Goal: Task Accomplishment & Management: Manage account settings

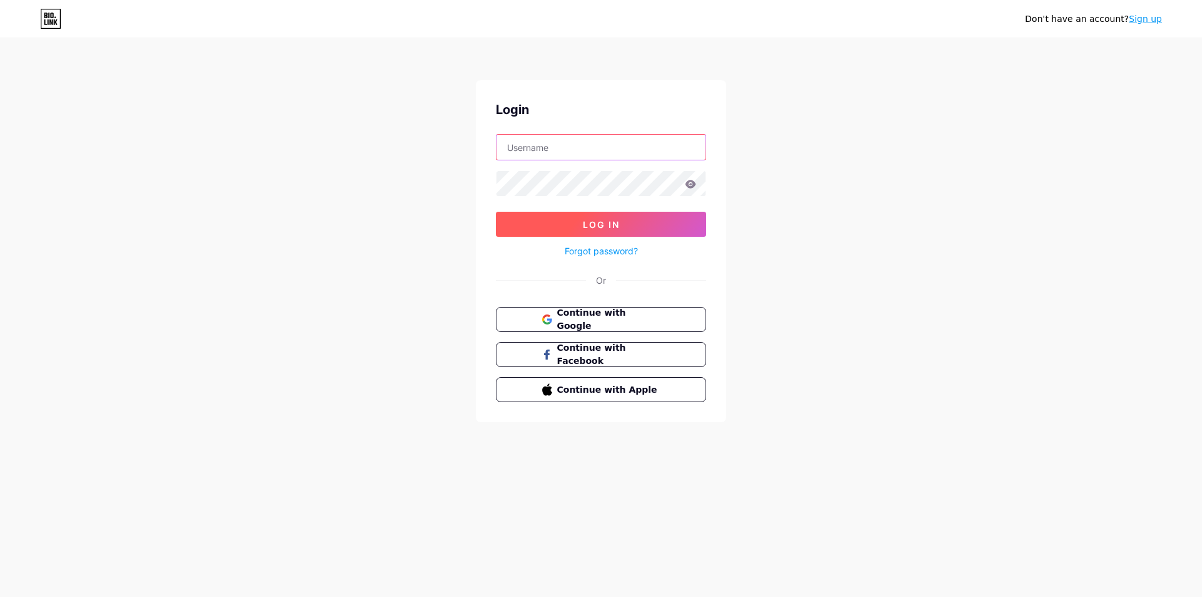
type input "[EMAIL_ADDRESS][DOMAIN_NAME]"
click at [600, 220] on span "Log In" at bounding box center [601, 224] width 37 height 11
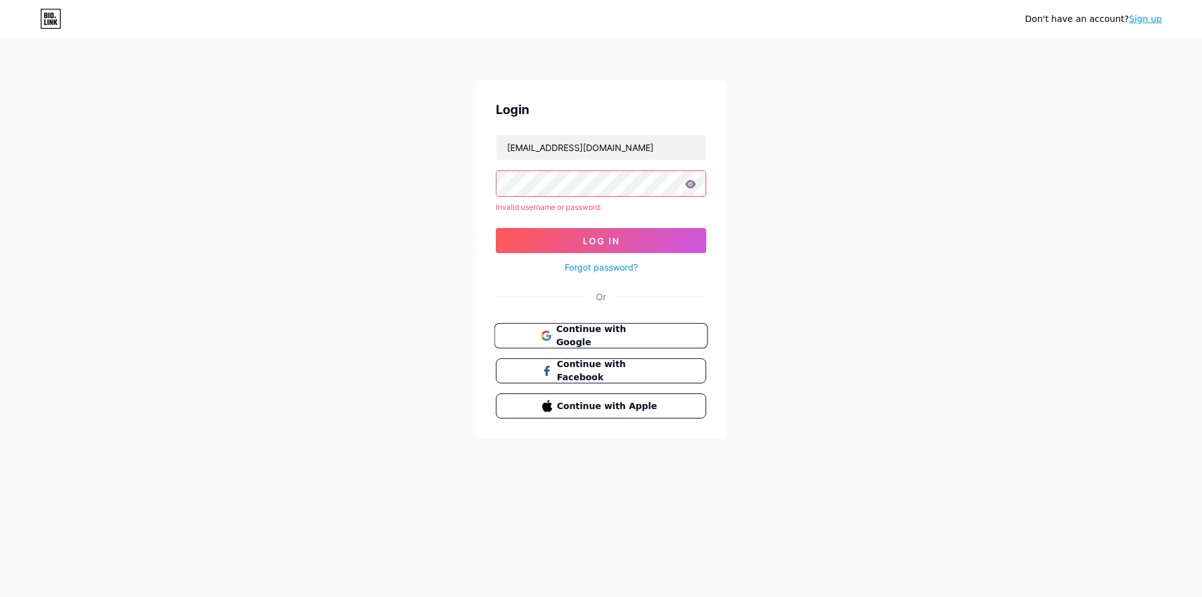
click at [592, 334] on span "Continue with Google" at bounding box center [608, 335] width 105 height 27
